Goal: Check status: Check status

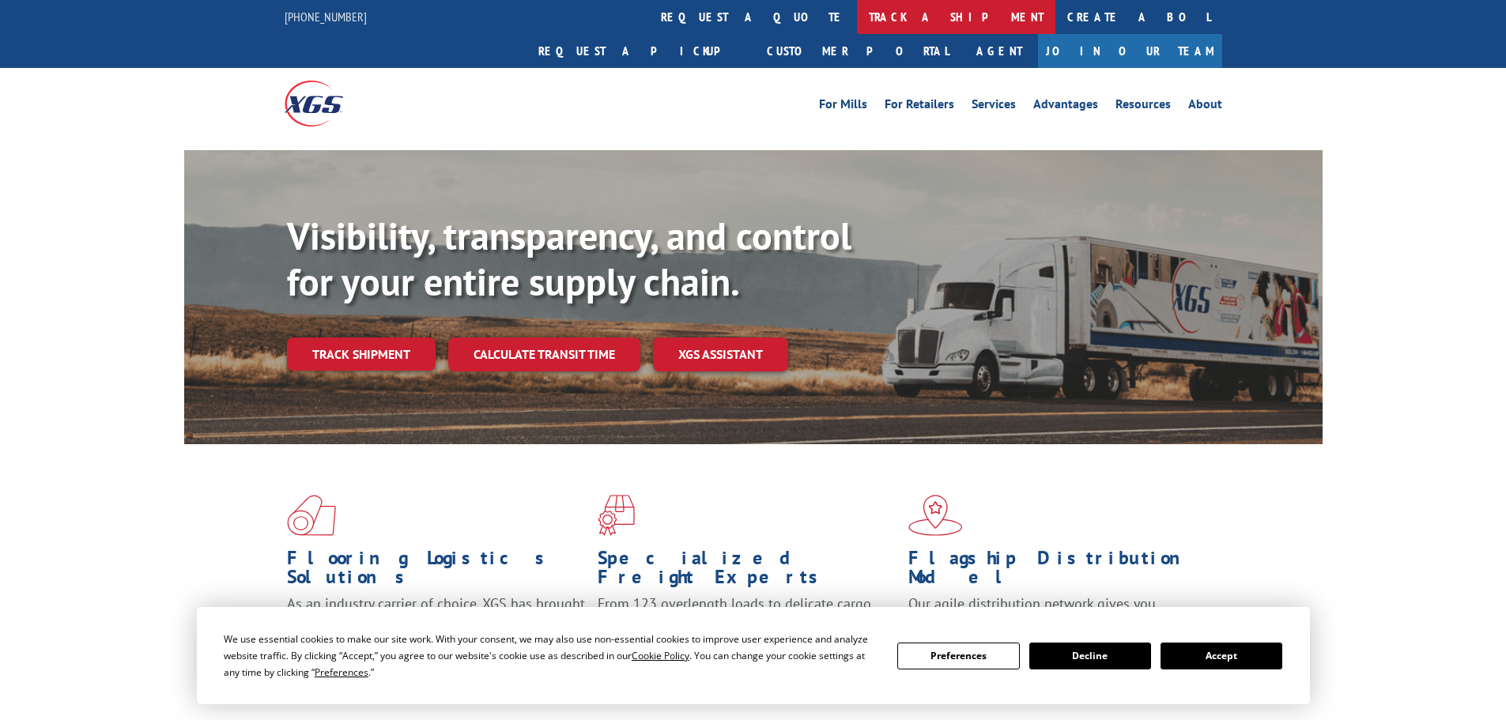
click at [857, 17] on link "track a shipment" at bounding box center [956, 17] width 198 height 34
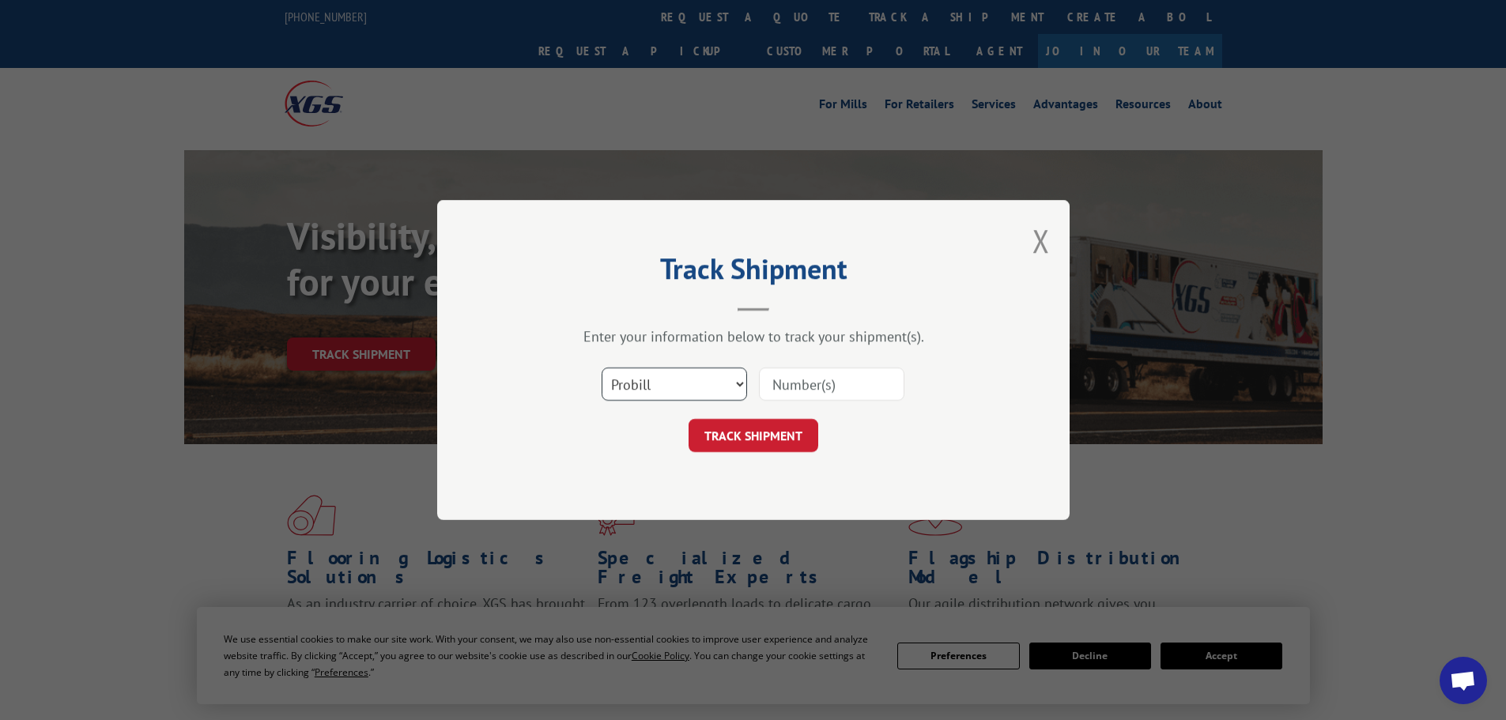
click at [693, 376] on select "Select category... Probill BOL PO" at bounding box center [674, 384] width 145 height 33
select select "po"
click at [602, 368] on select "Select category... Probill BOL PO" at bounding box center [674, 384] width 145 height 33
click at [865, 389] on input at bounding box center [831, 384] width 145 height 33
paste input "16477217"
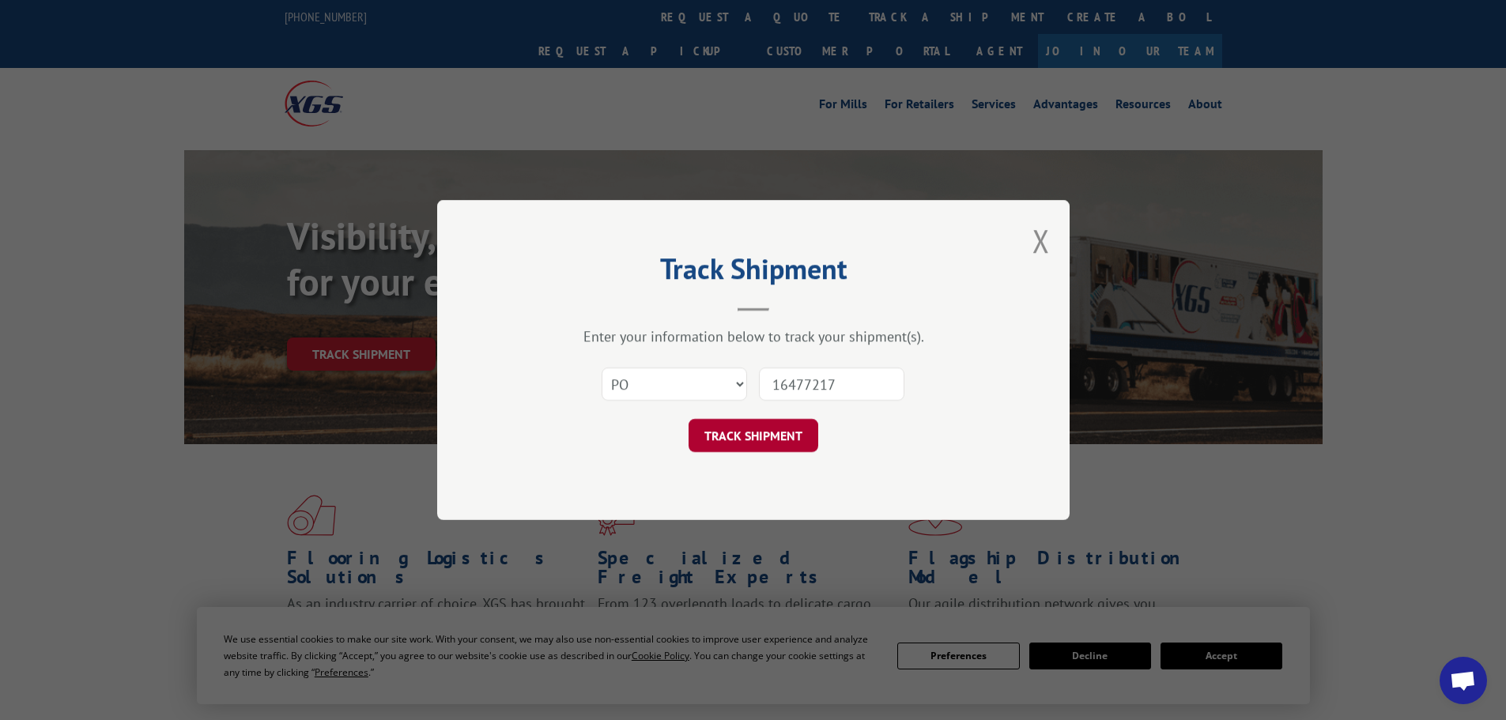
type input "16477217"
click at [795, 429] on button "TRACK SHIPMENT" at bounding box center [754, 435] width 130 height 33
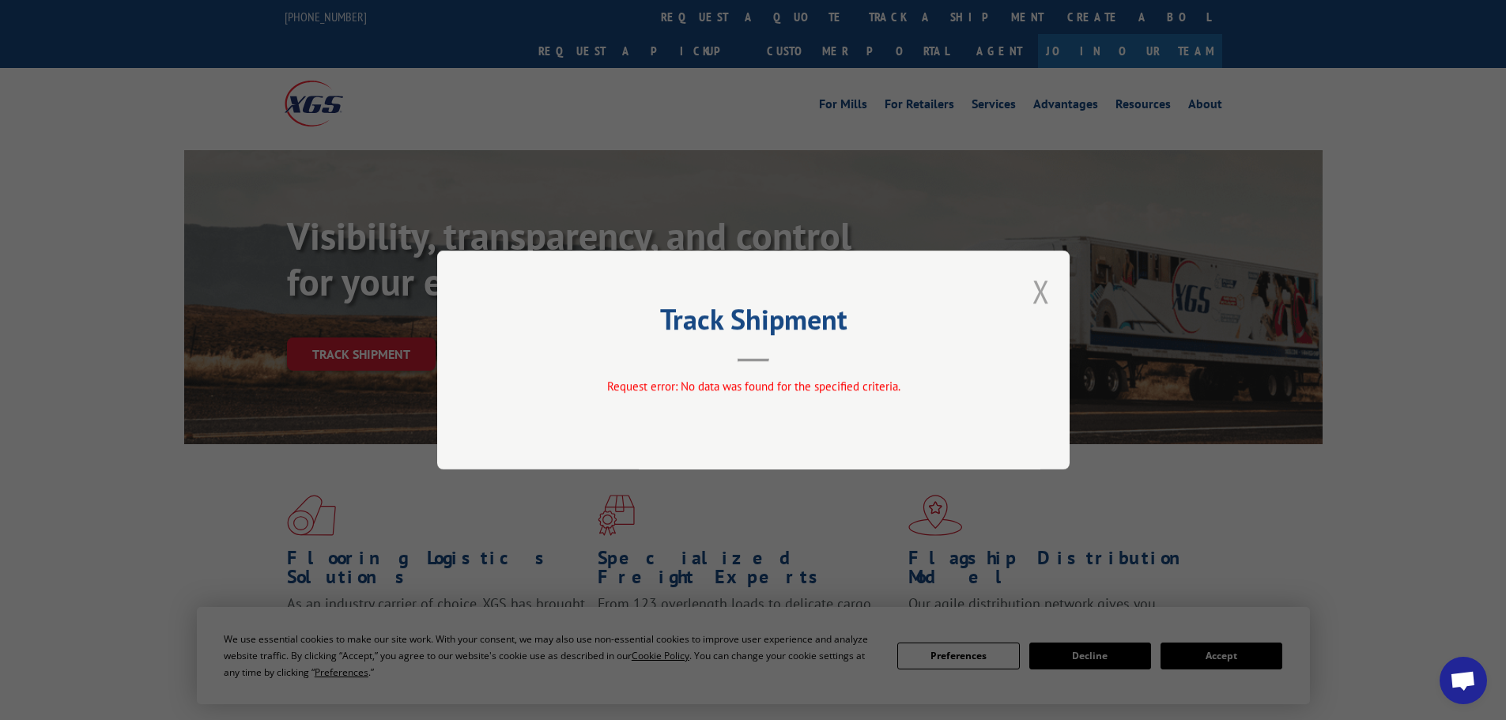
click at [1045, 301] on button "Close modal" at bounding box center [1041, 291] width 17 height 42
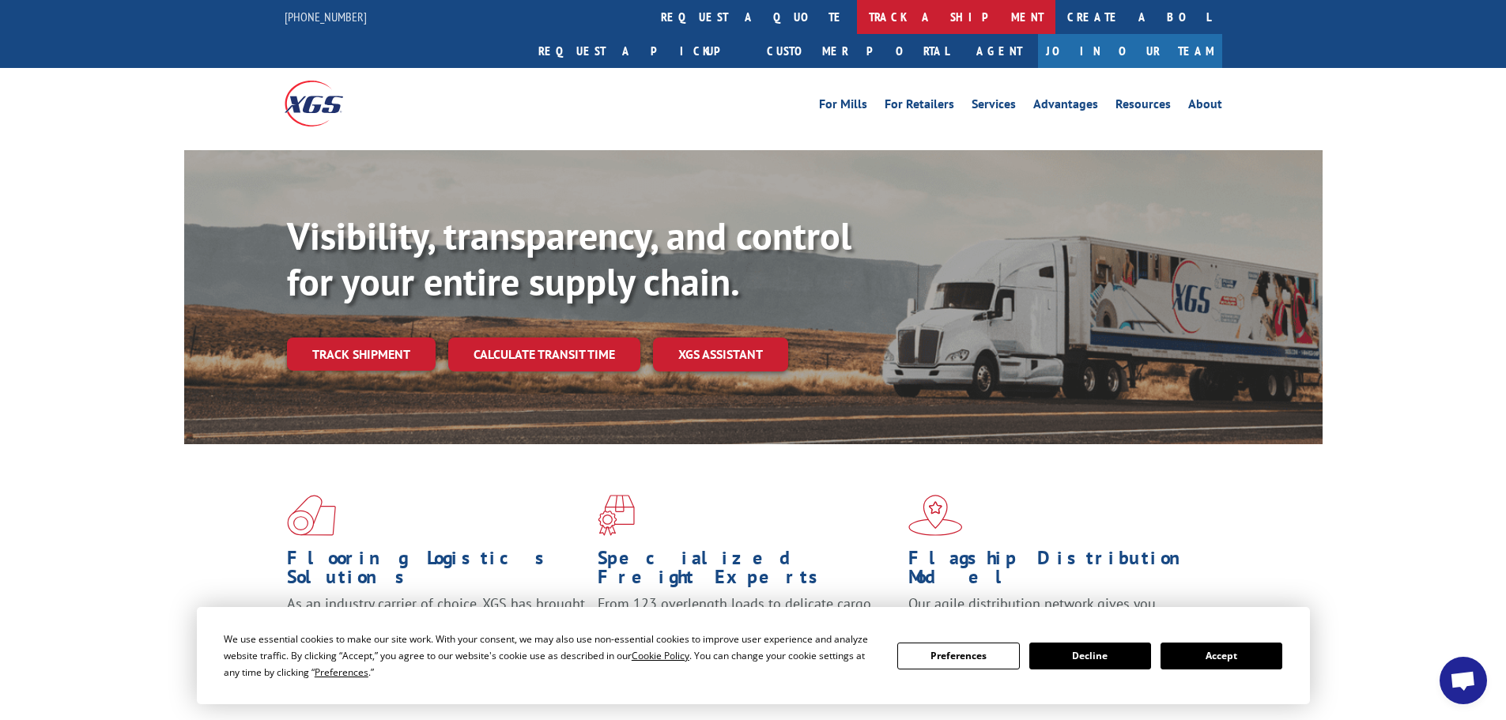
click at [857, 2] on link "track a shipment" at bounding box center [956, 17] width 198 height 34
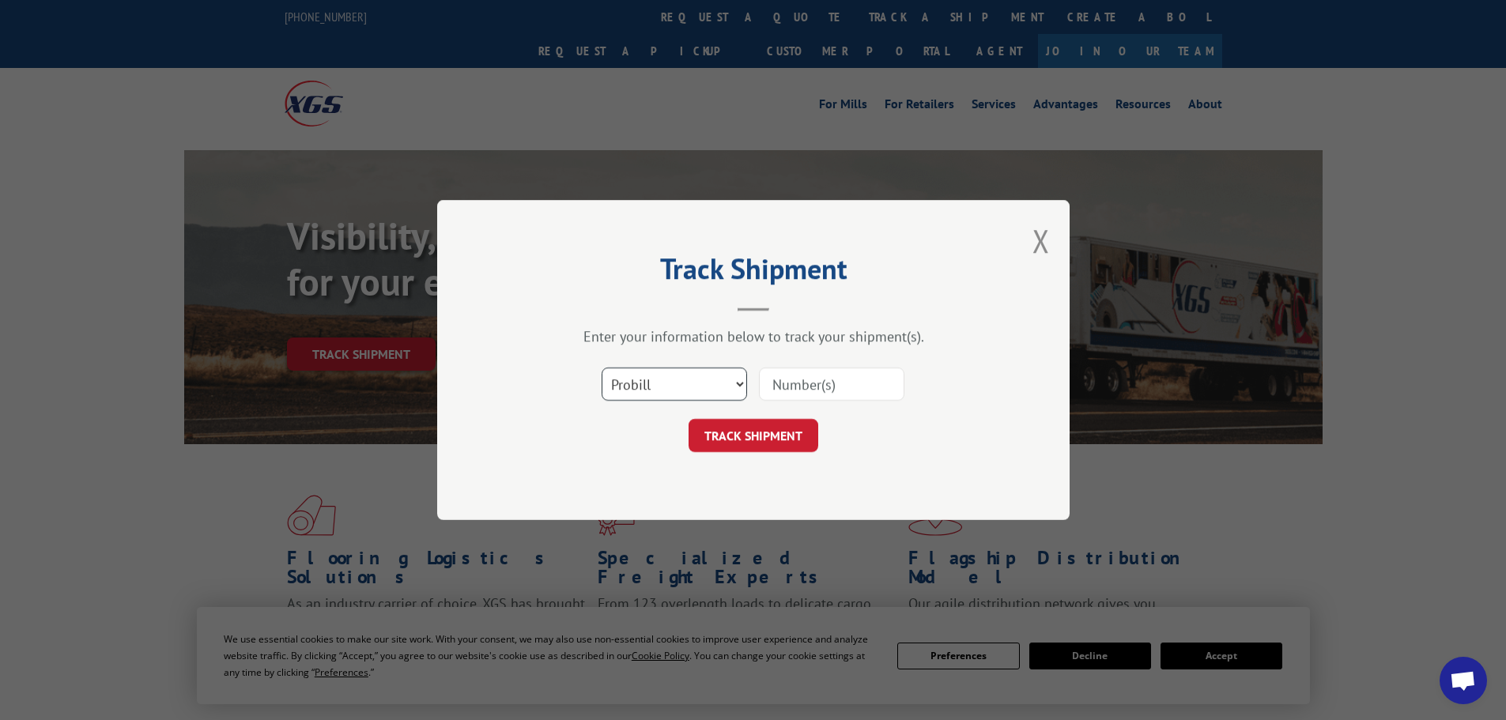
click at [650, 389] on select "Select category... Probill BOL PO" at bounding box center [674, 384] width 145 height 33
select select "po"
click at [602, 368] on select "Select category... Probill BOL PO" at bounding box center [674, 384] width 145 height 33
click at [797, 395] on input at bounding box center [831, 384] width 145 height 33
paste input "16539890"
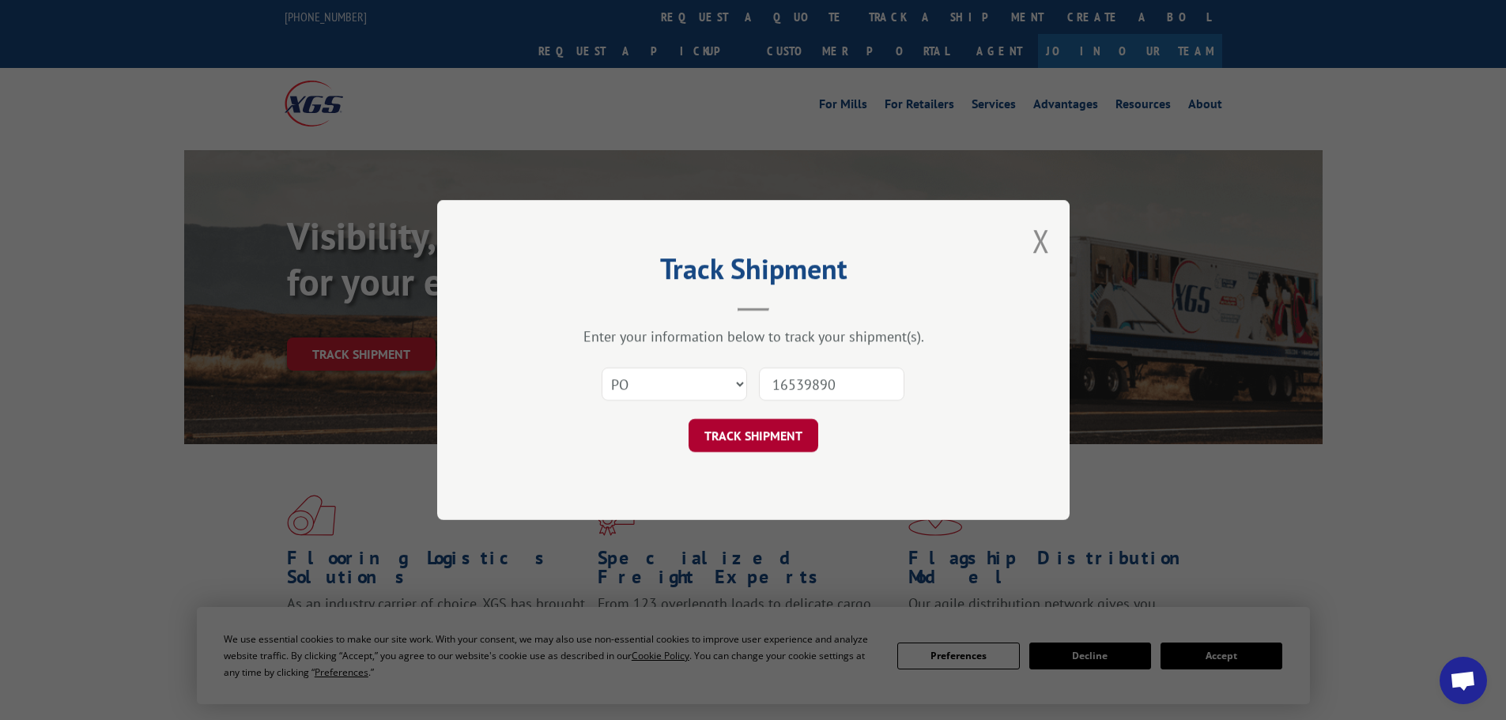
type input "16539890"
click at [779, 434] on button "TRACK SHIPMENT" at bounding box center [754, 435] width 130 height 33
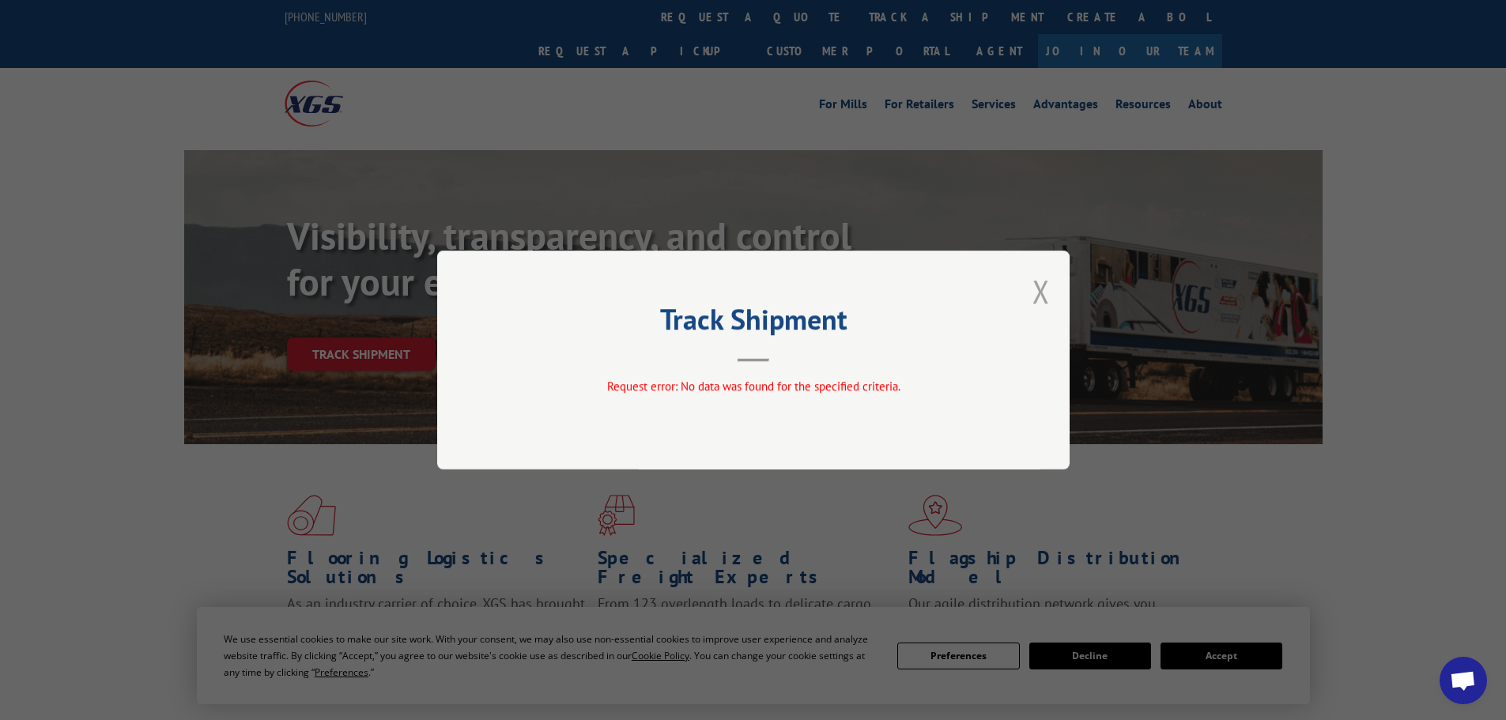
click at [1049, 283] on button "Close modal" at bounding box center [1041, 291] width 17 height 42
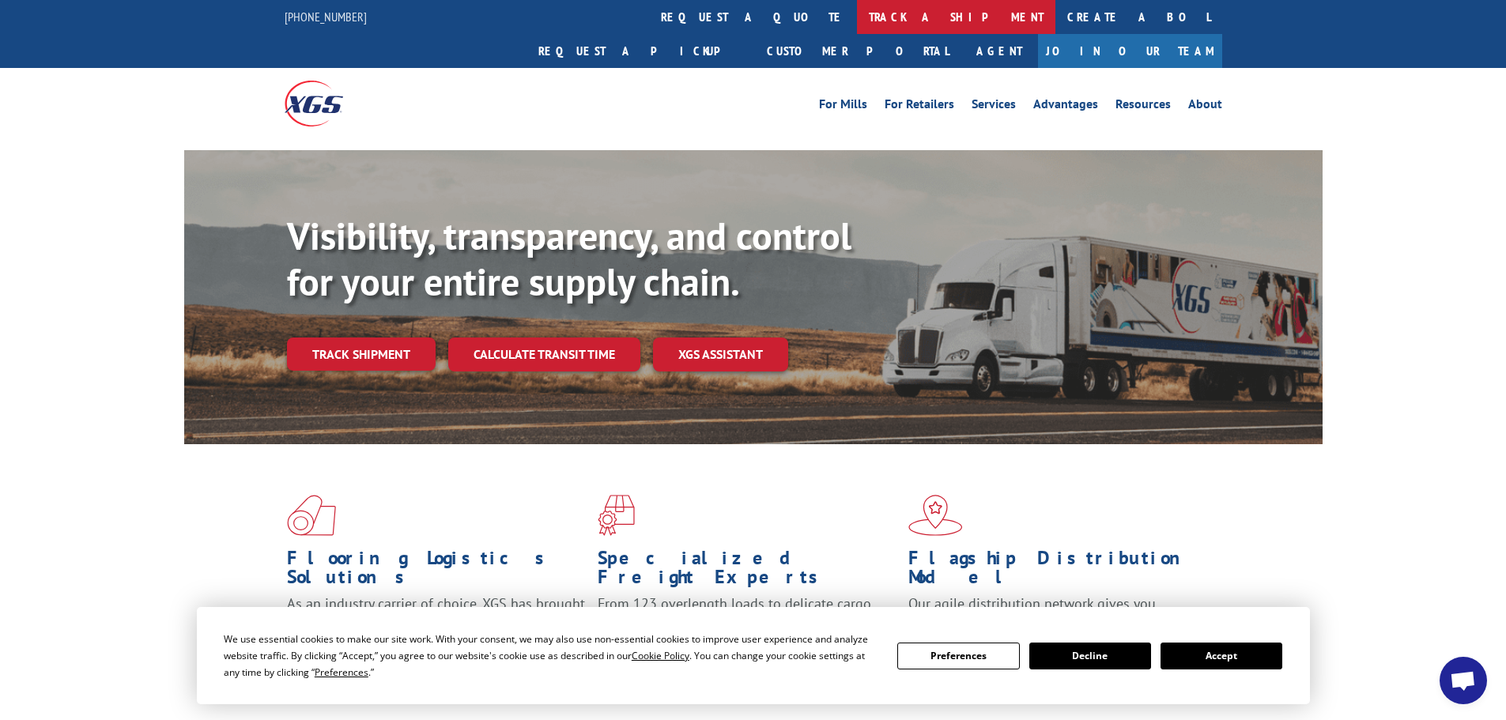
click at [857, 26] on link "track a shipment" at bounding box center [956, 17] width 198 height 34
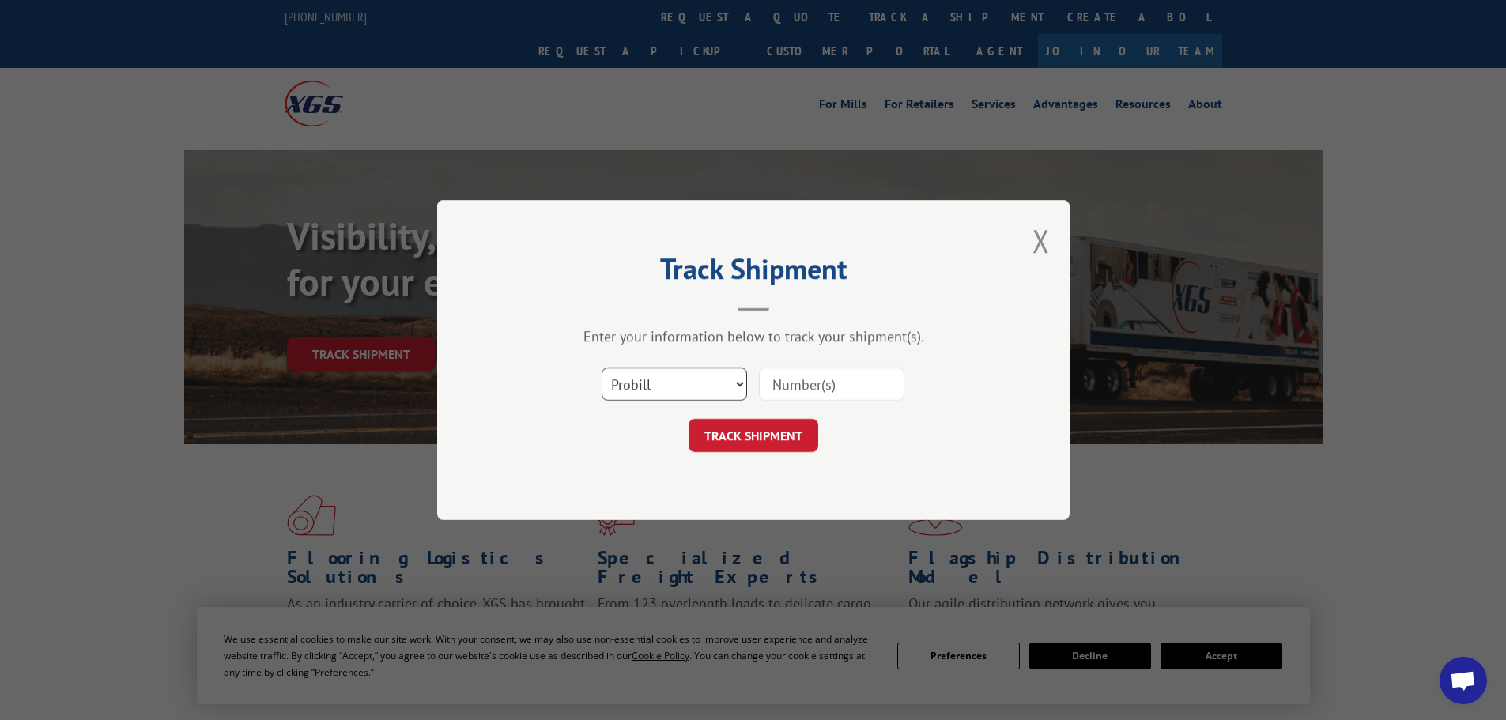
click at [656, 388] on select "Select category... Probill BOL PO" at bounding box center [674, 384] width 145 height 33
select select "bol"
click at [602, 368] on select "Select category... Probill BOL PO" at bounding box center [674, 384] width 145 height 33
click at [826, 395] on input at bounding box center [831, 384] width 145 height 33
paste input "16477217"
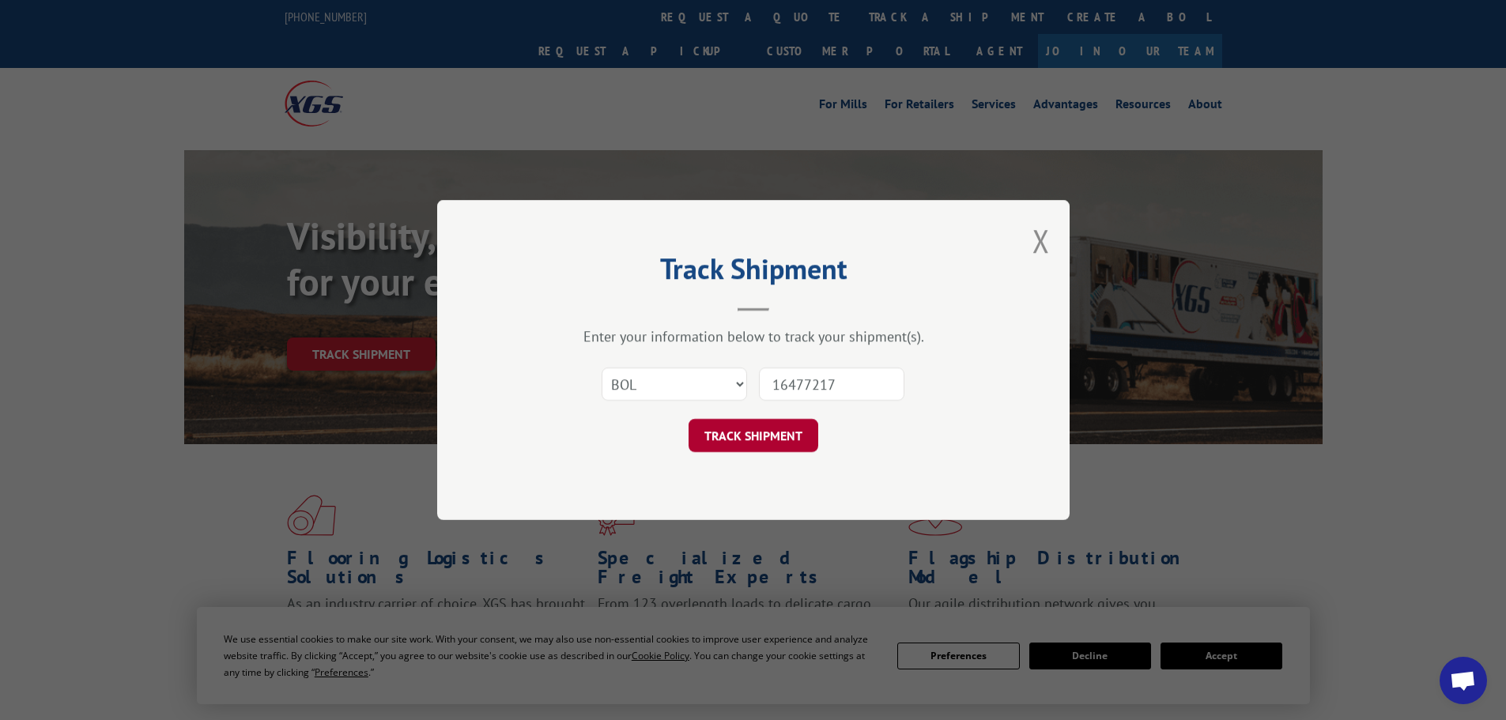
type input "16477217"
click at [771, 436] on button "TRACK SHIPMENT" at bounding box center [754, 435] width 130 height 33
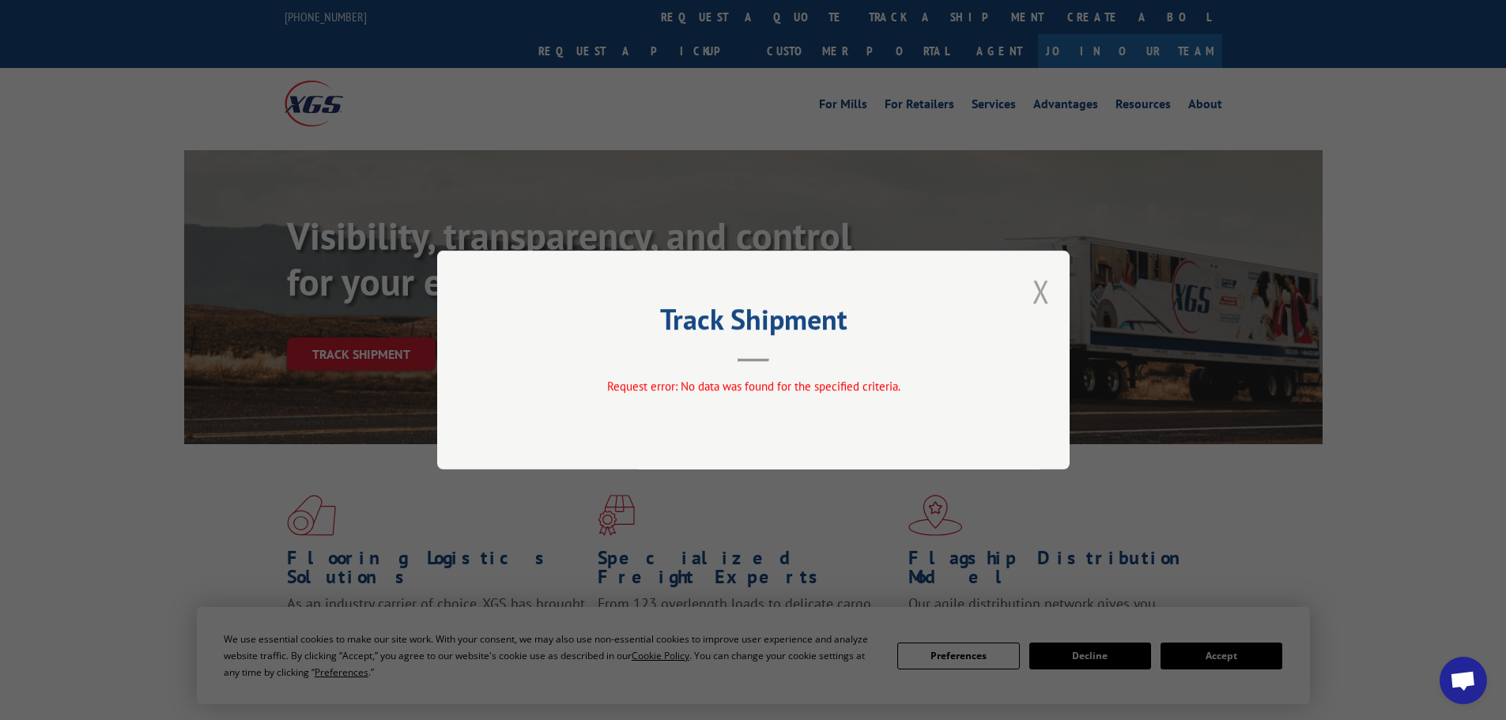
click at [1041, 295] on button "Close modal" at bounding box center [1041, 291] width 17 height 42
